Goal: Task Accomplishment & Management: Manage account settings

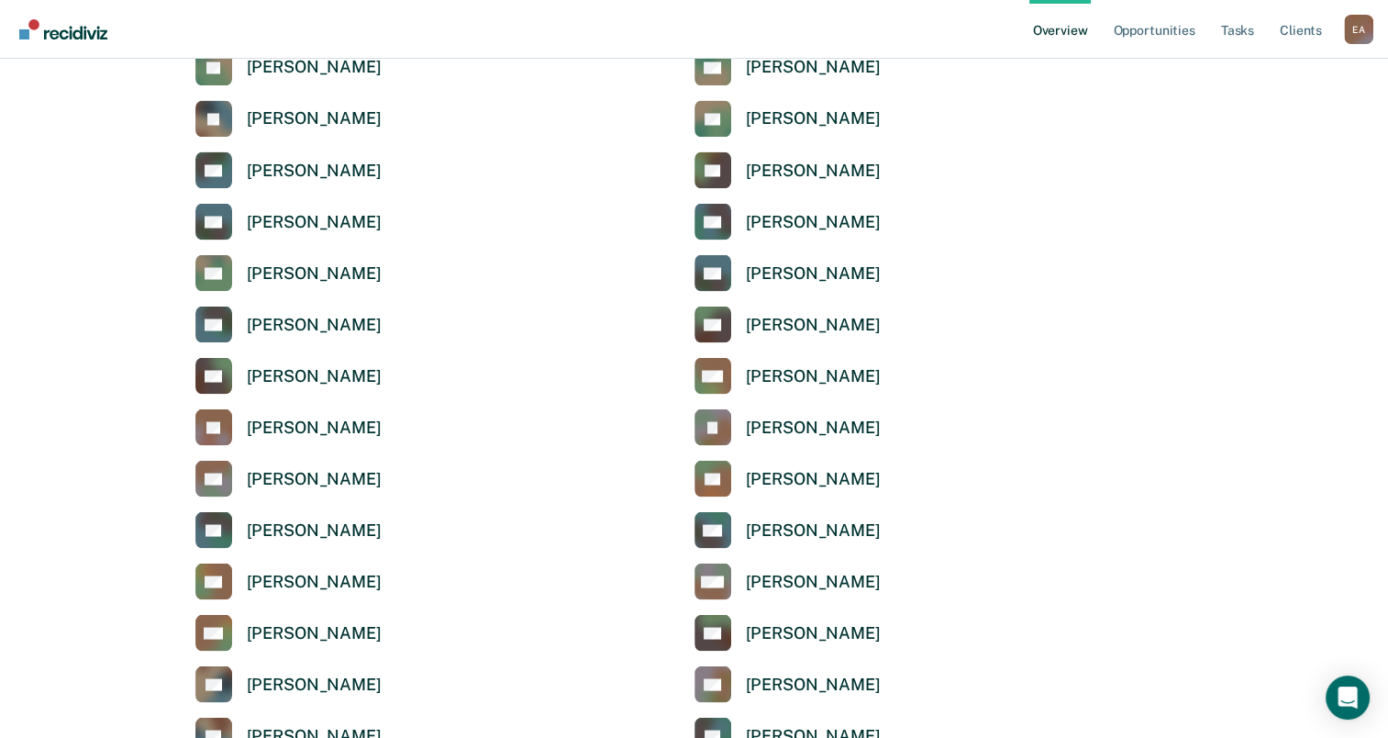
scroll to position [4037, 0]
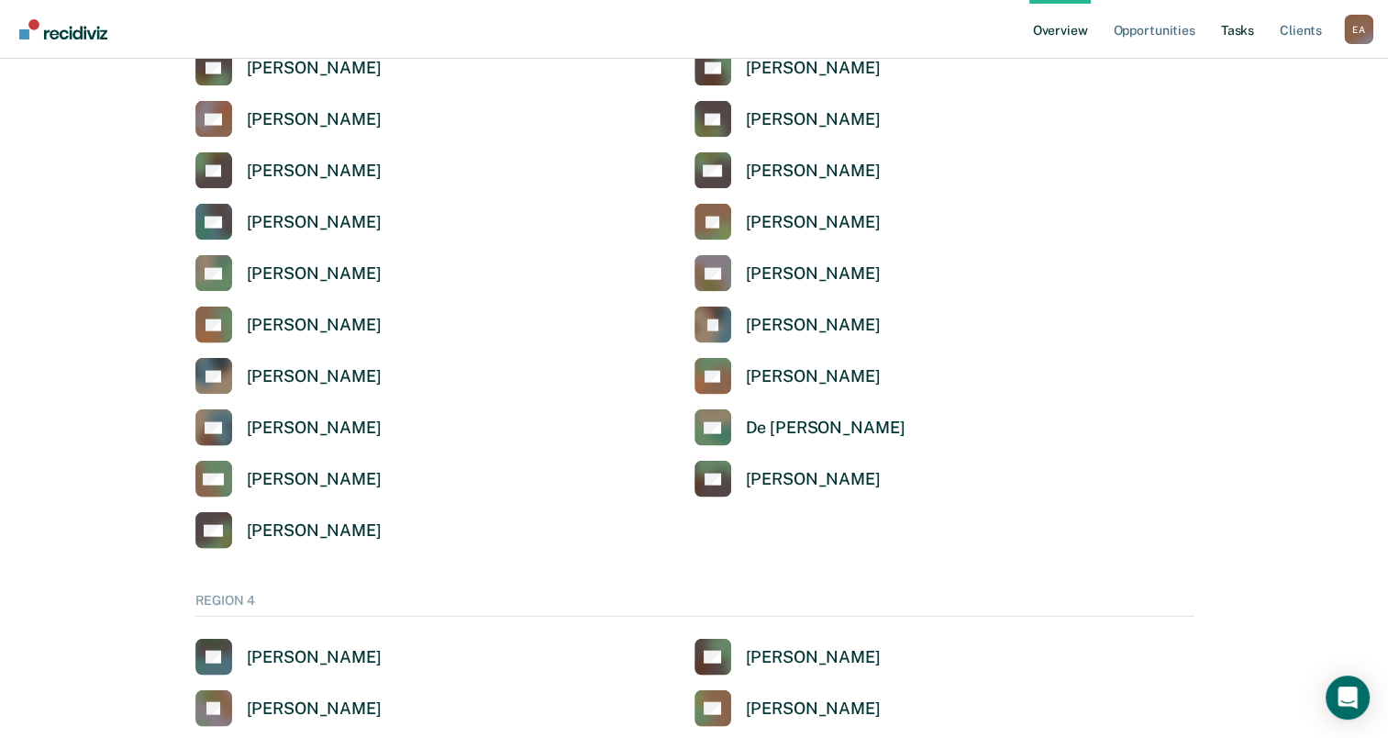
click at [1257, 37] on link "Tasks" at bounding box center [1237, 29] width 40 height 59
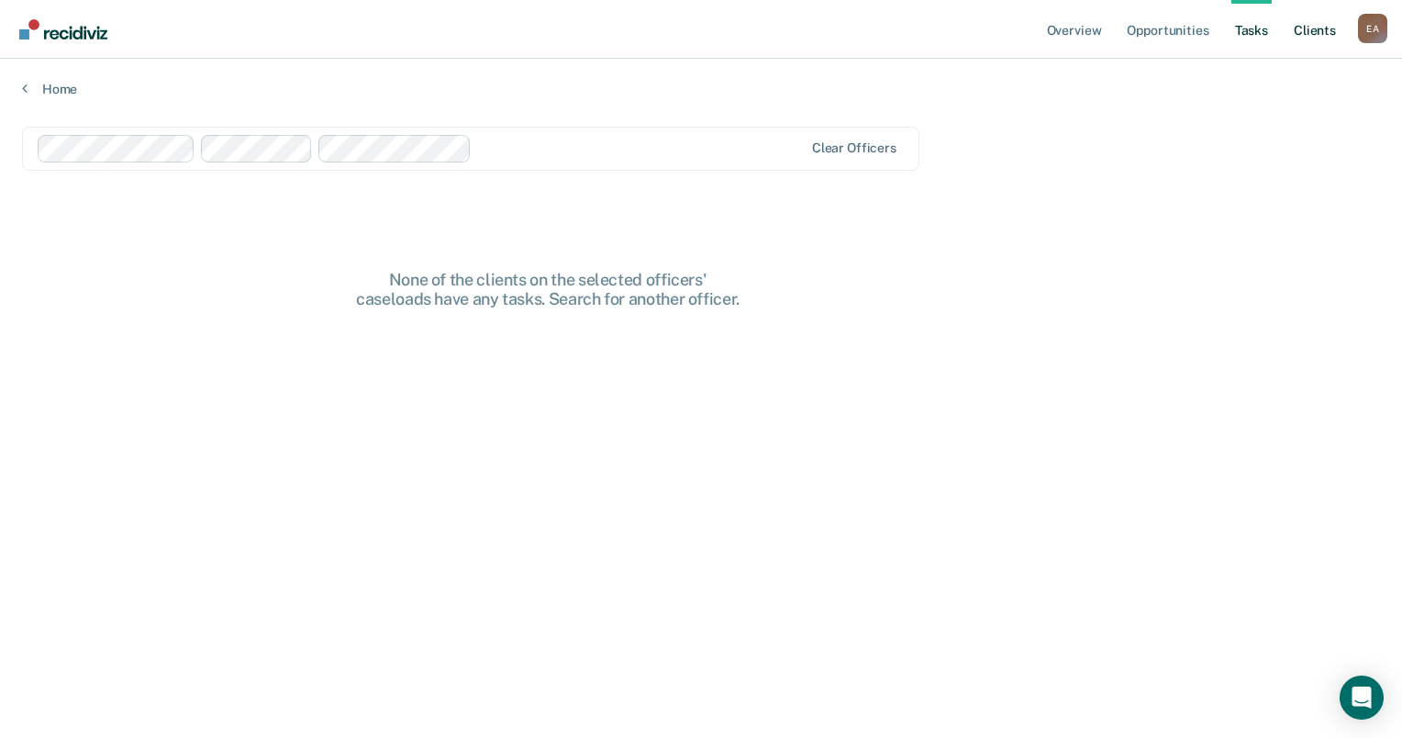
click at [1306, 29] on link "Client s" at bounding box center [1315, 29] width 50 height 59
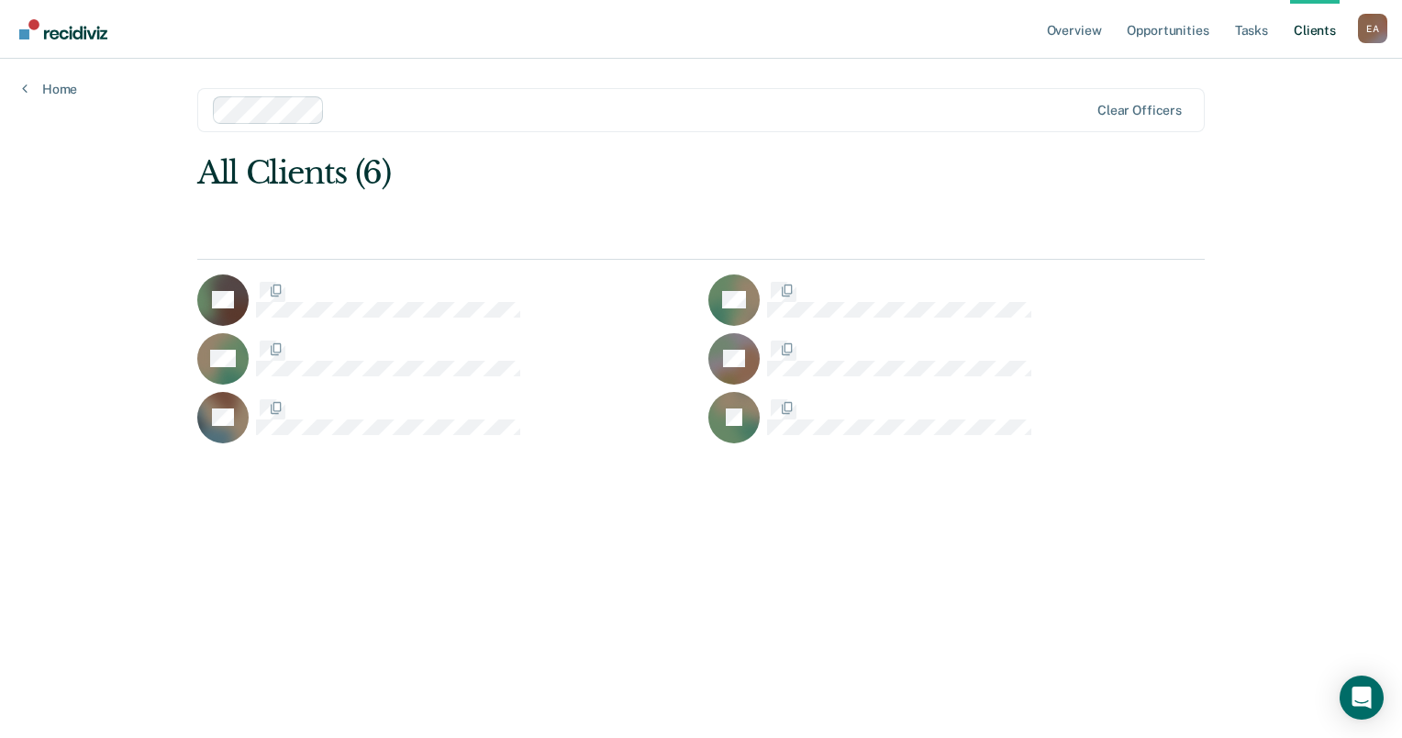
click at [415, 107] on div at bounding box center [710, 109] width 756 height 21
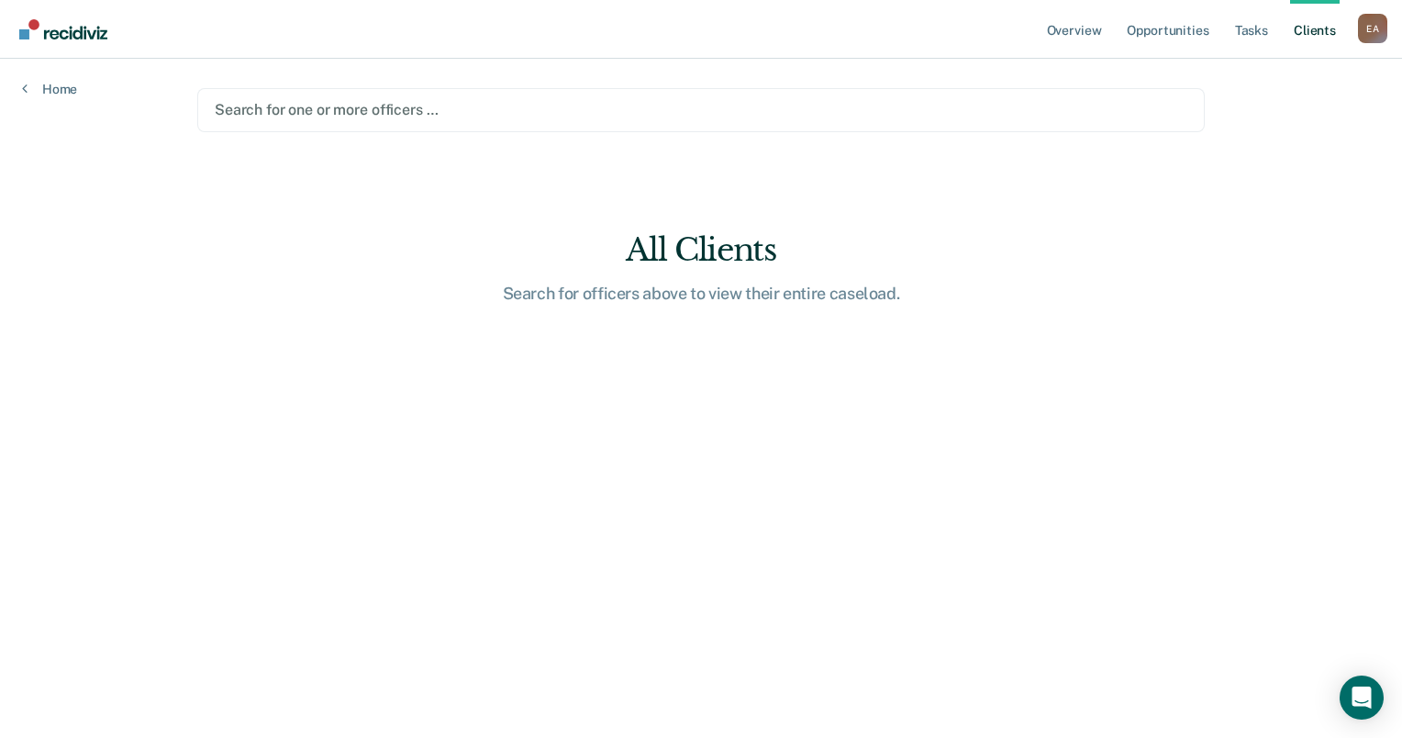
click at [318, 101] on div at bounding box center [701, 109] width 972 height 21
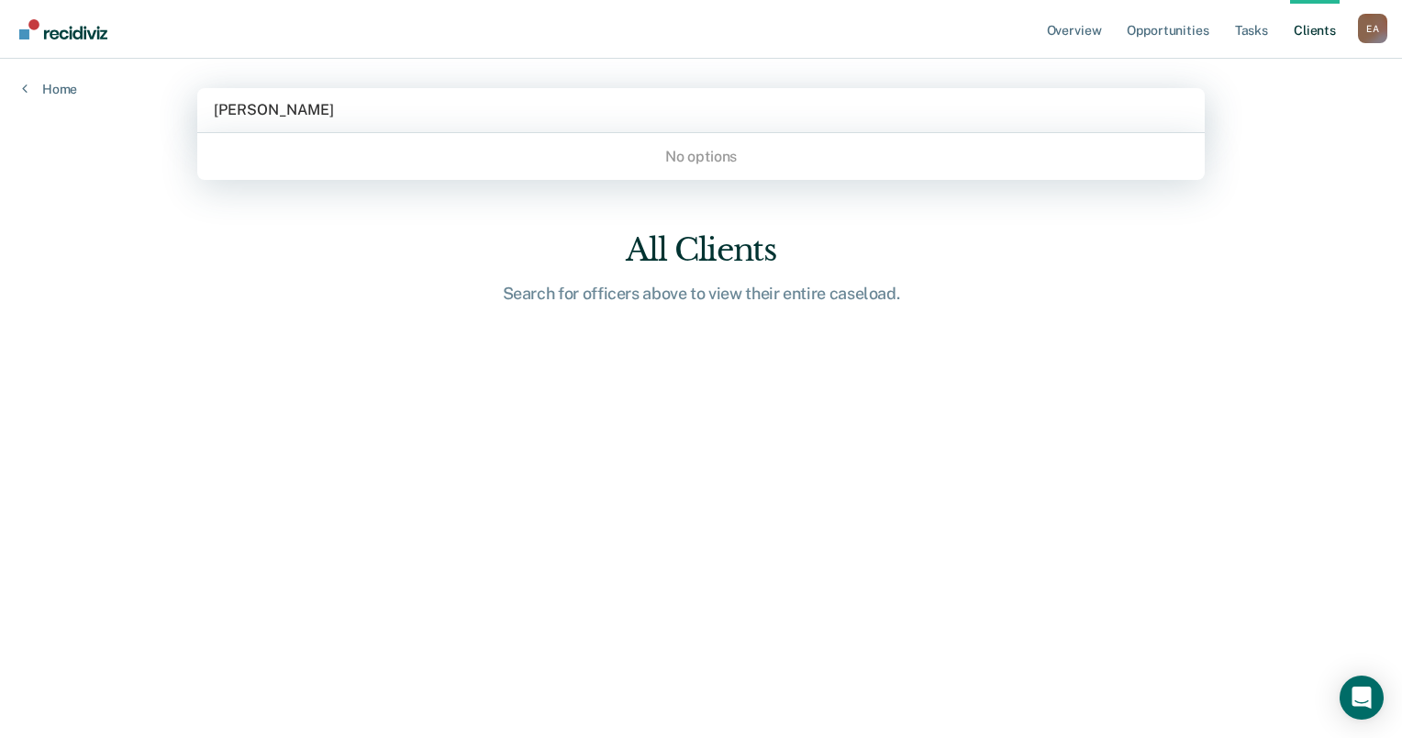
type input "johnny gabriel aguilar"
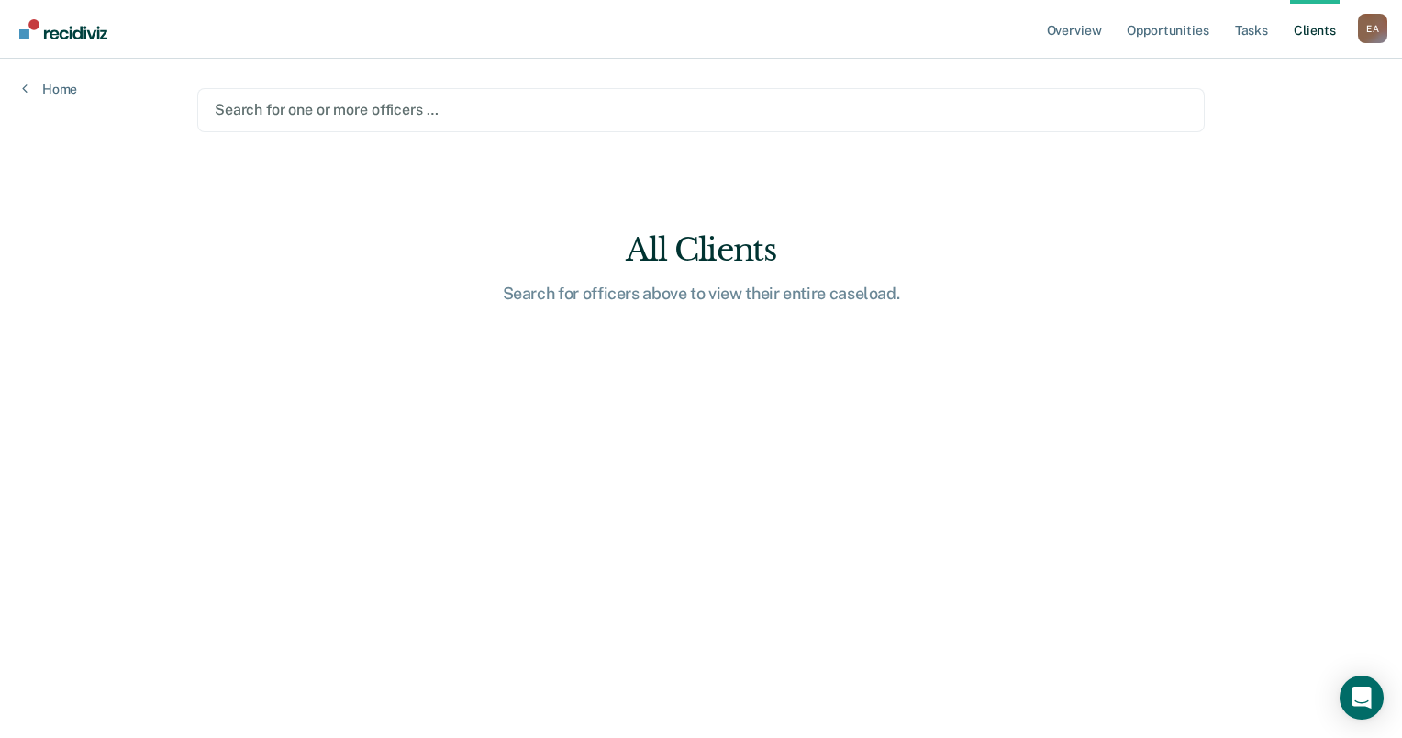
drag, startPoint x: 401, startPoint y: 99, endPoint x: 280, endPoint y: 102, distance: 121.1
click at [272, 102] on div at bounding box center [701, 109] width 972 height 21
click at [375, 105] on div at bounding box center [701, 109] width 972 height 21
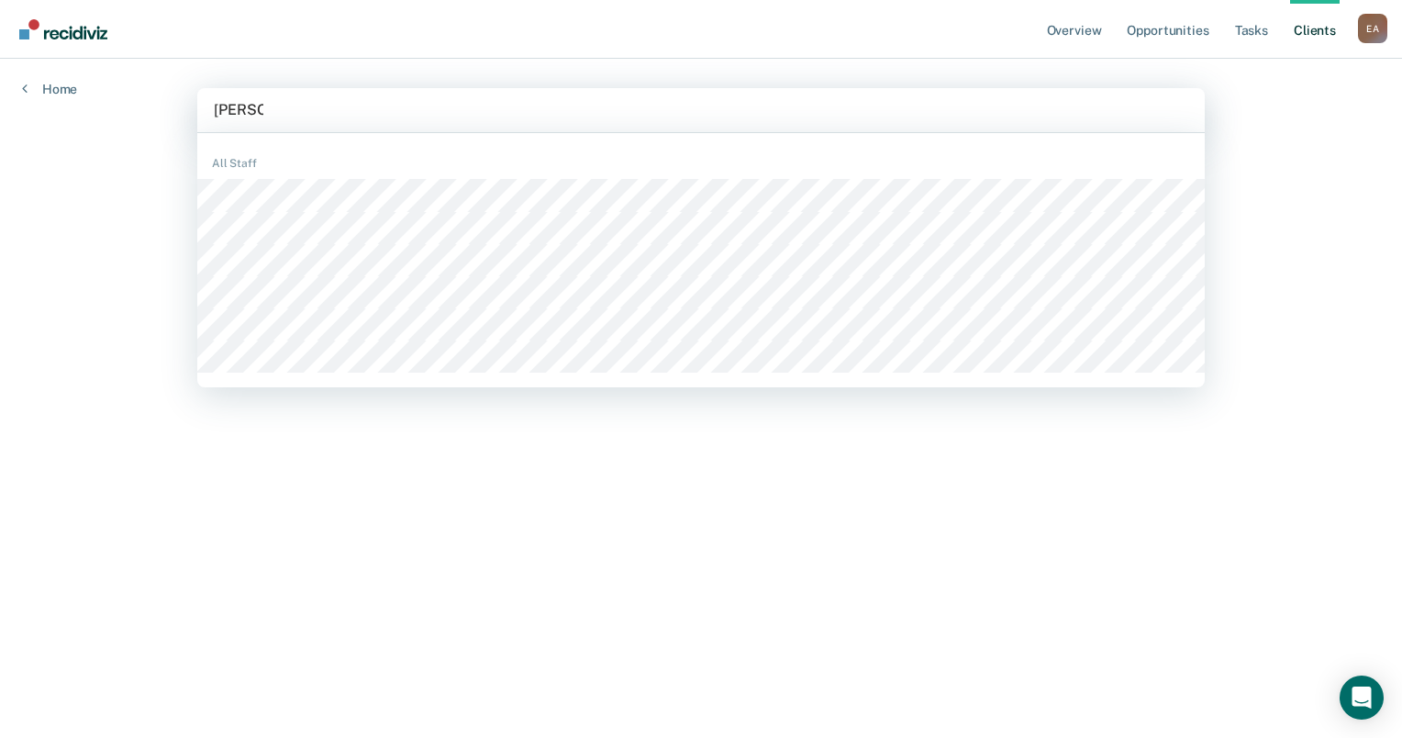
type input "vanessa"
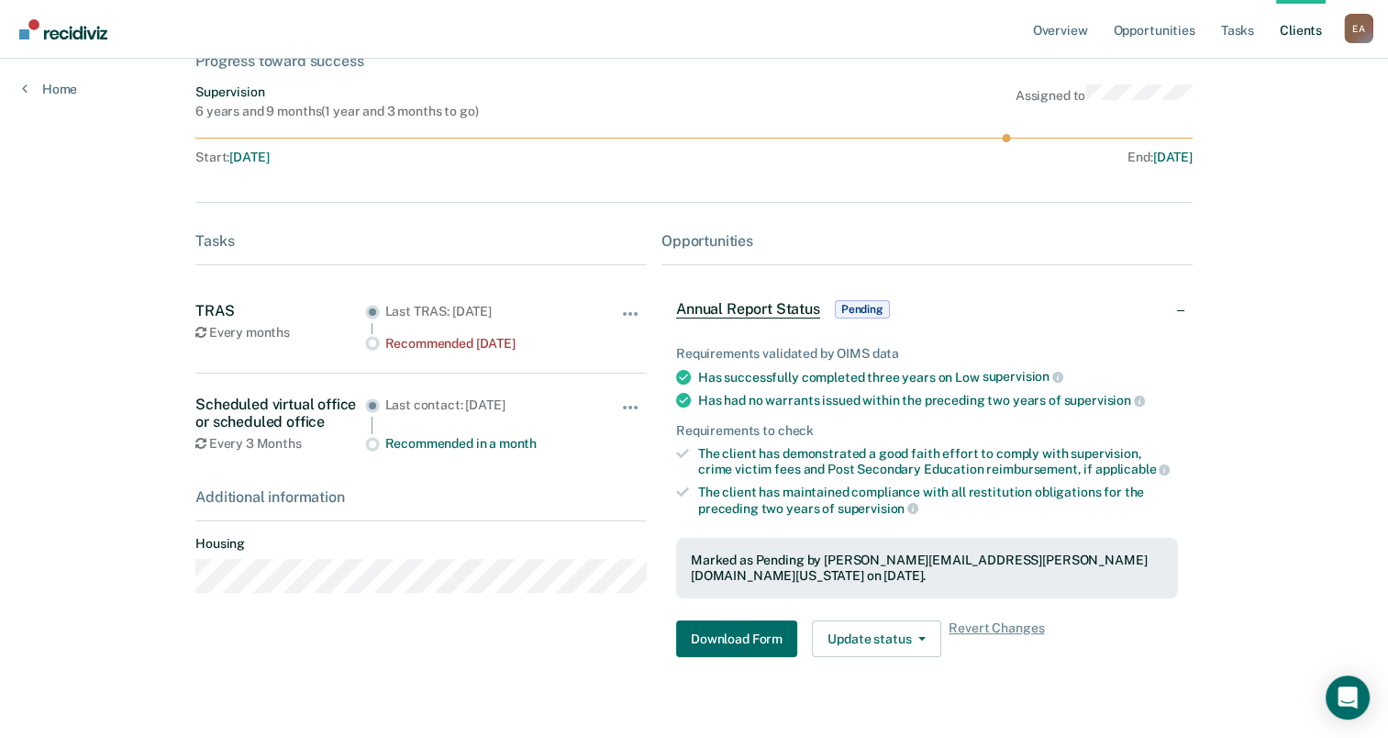
scroll to position [136, 0]
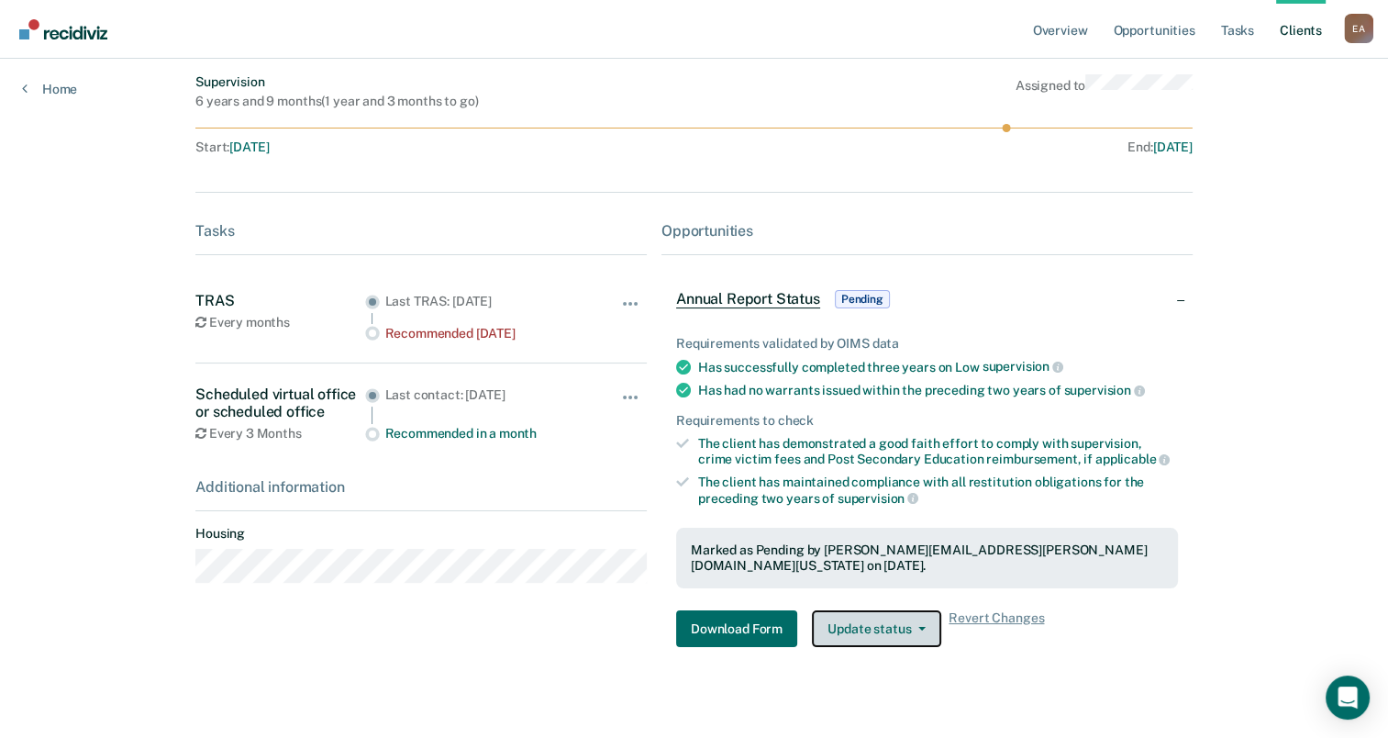
click at [910, 610] on button "Update status" at bounding box center [876, 628] width 129 height 37
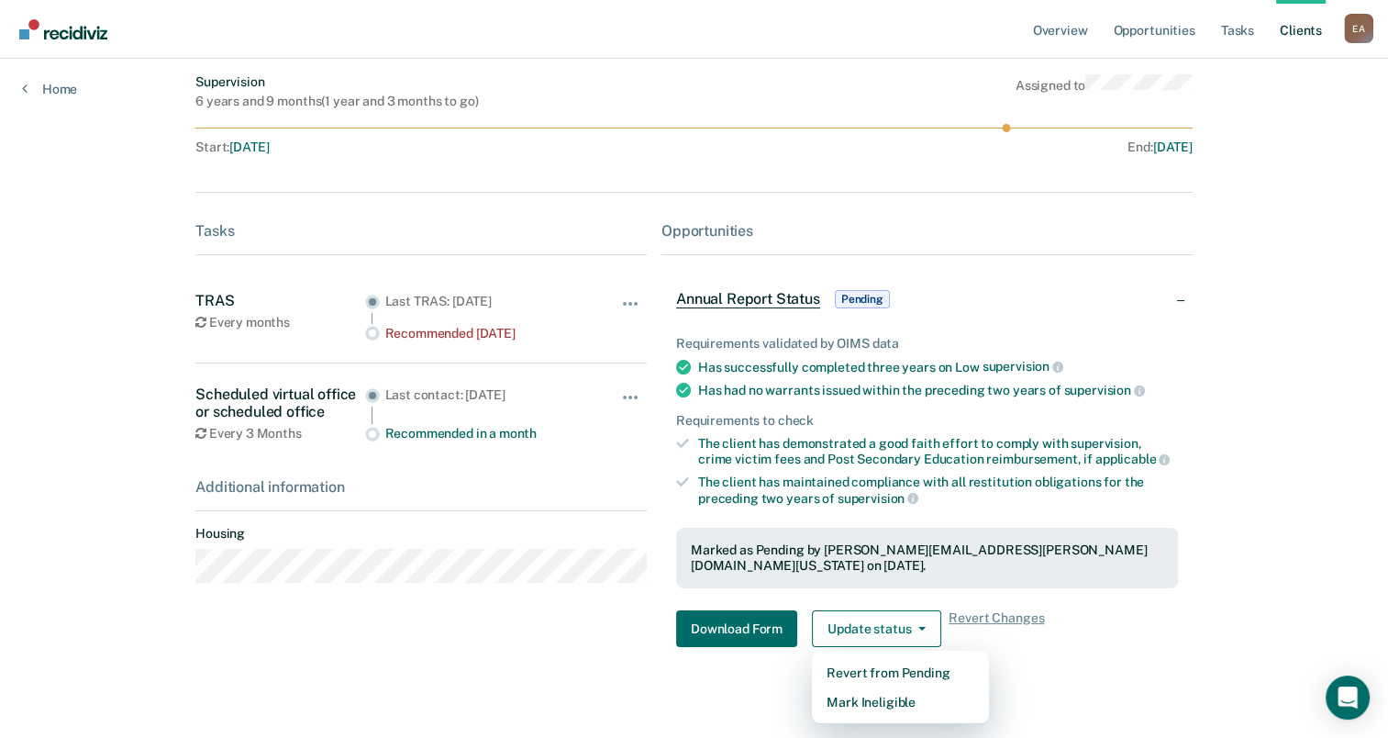
click at [1262, 615] on div "Overview Opportunities Tasks Client s Esmeralda Aguirre E A Profile How it work…" at bounding box center [694, 310] width 1388 height 893
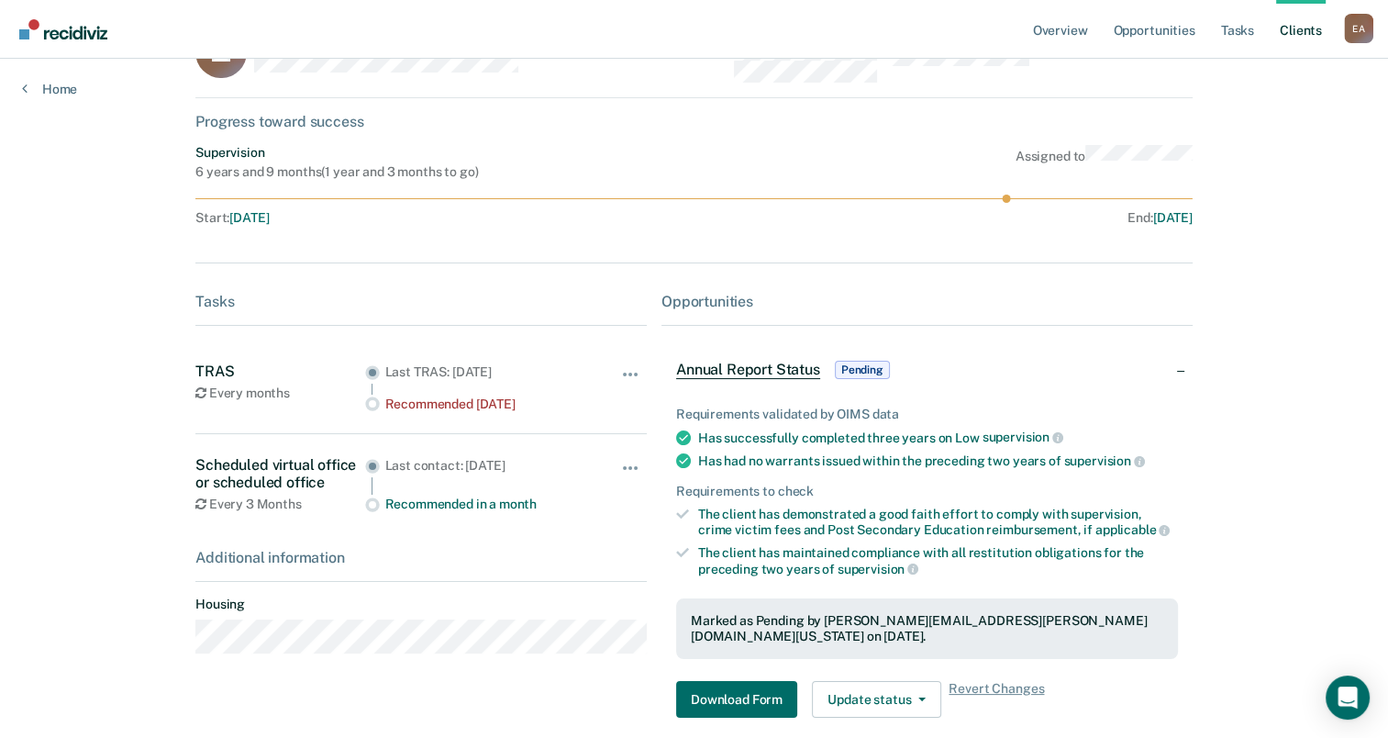
scroll to position [0, 0]
